Goal: Use online tool/utility: Utilize a website feature to perform a specific function

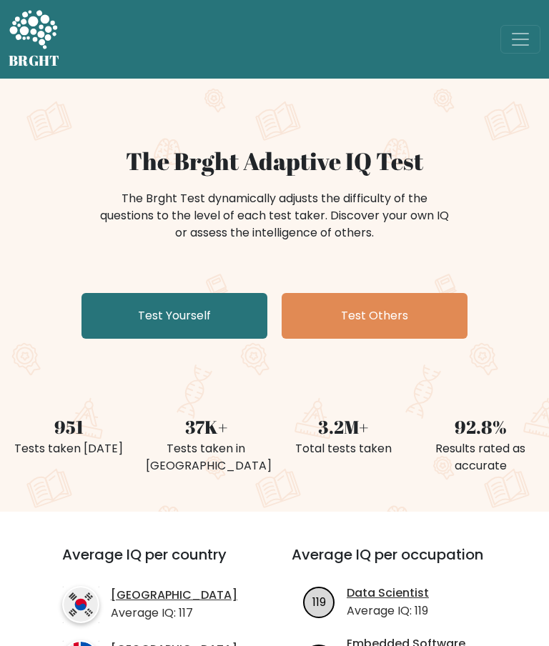
click at [204, 324] on link "Test Yourself" at bounding box center [174, 316] width 186 height 46
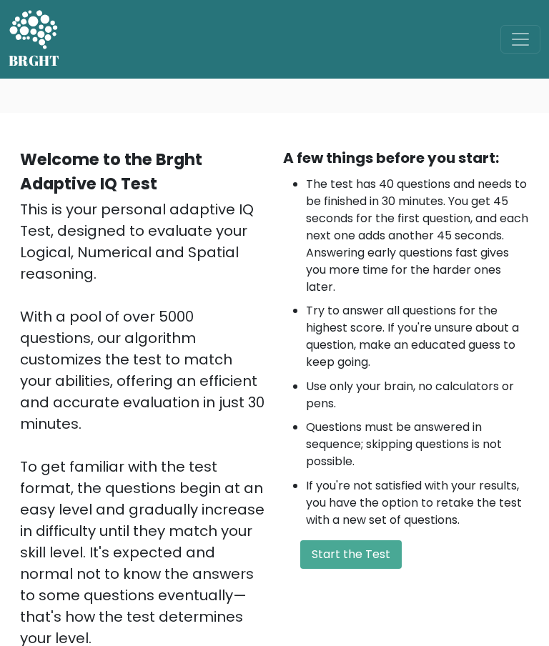
click at [364, 553] on button "Start the Test" at bounding box center [350, 554] width 101 height 29
click at [371, 551] on button "Start the Test" at bounding box center [350, 554] width 101 height 29
click at [349, 555] on button "Start the Test" at bounding box center [350, 554] width 101 height 29
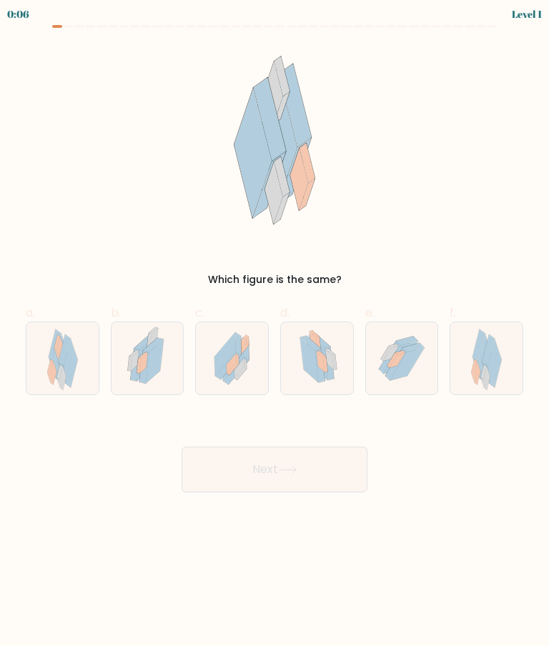
click at [156, 361] on icon at bounding box center [155, 361] width 18 height 44
click at [274, 332] on input "b." at bounding box center [274, 327] width 1 height 9
radio input "true"
click at [293, 459] on button "Next" at bounding box center [275, 470] width 186 height 46
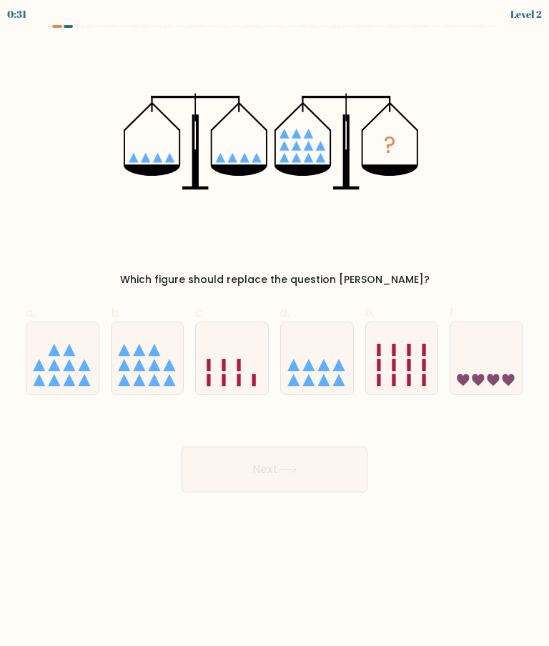
click at [152, 368] on icon at bounding box center [154, 365] width 12 height 12
click at [274, 332] on input "b." at bounding box center [274, 327] width 1 height 9
radio input "true"
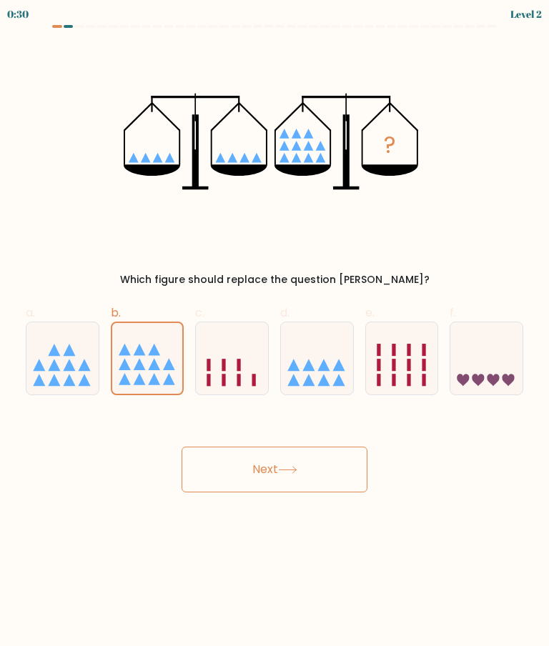
click at [314, 466] on button "Next" at bounding box center [275, 470] width 186 height 46
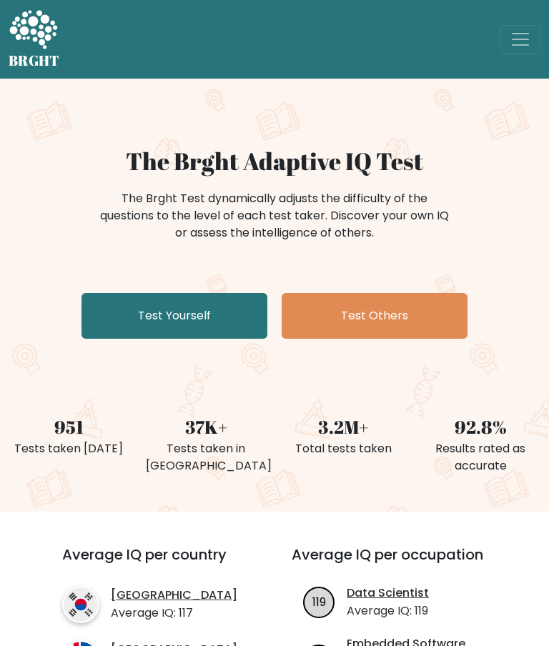
click at [114, 311] on link "Test Yourself" at bounding box center [174, 316] width 186 height 46
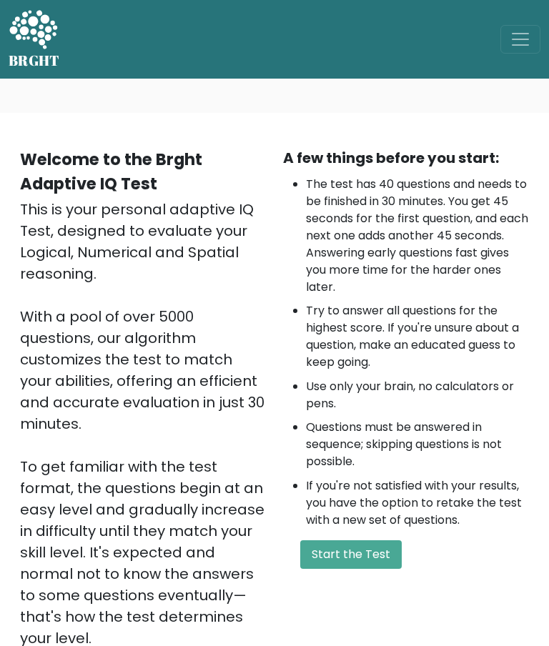
click at [349, 567] on button "Start the Test" at bounding box center [350, 554] width 101 height 29
